Goal: Navigation & Orientation: Find specific page/section

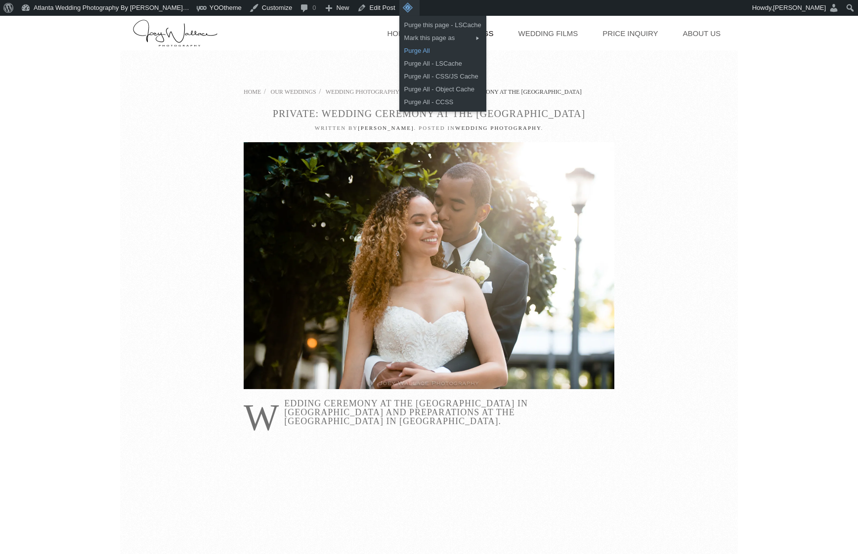
click at [399, 44] on link "Purge All" at bounding box center [442, 50] width 87 height 13
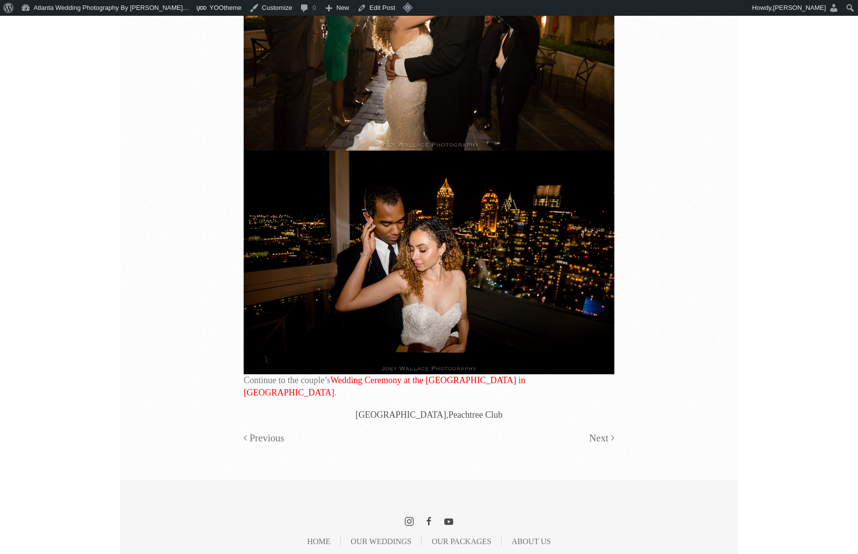
scroll to position [15419, 0]
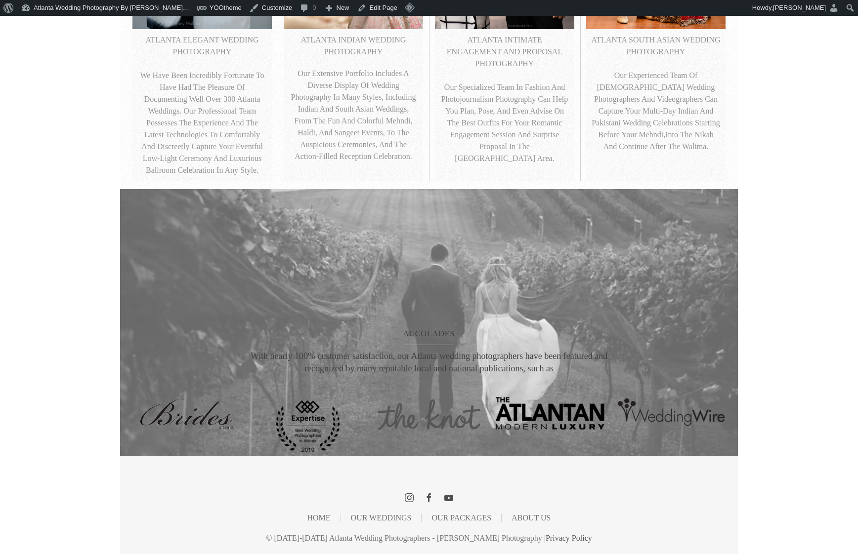
scroll to position [664, 0]
